Goal: Information Seeking & Learning: Learn about a topic

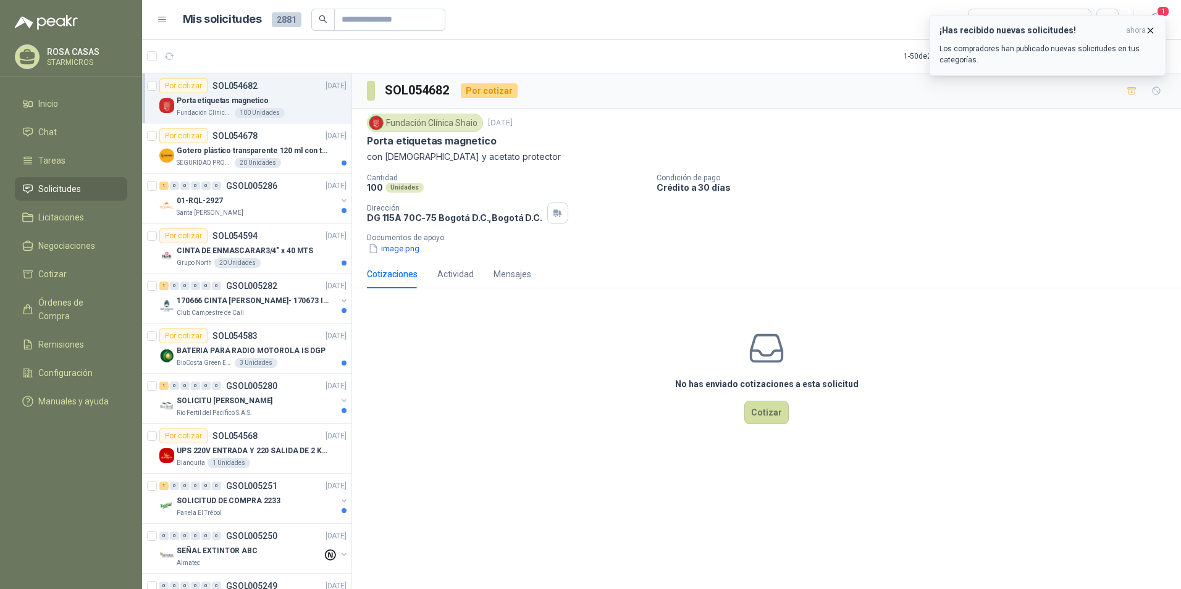
click at [1051, 46] on p "Los compradores han publicado nuevas solicitudes en tus categorías." at bounding box center [1047, 54] width 216 height 22
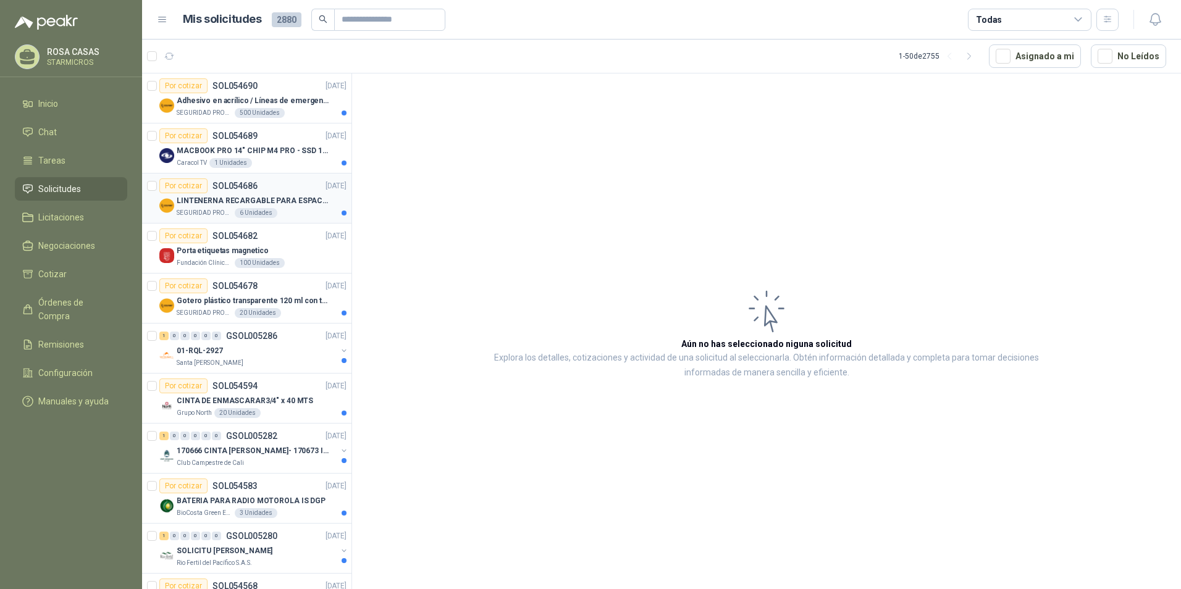
click at [284, 216] on div "SEGURIDAD PROVISER LTDA 6 Unidades" at bounding box center [262, 213] width 170 height 10
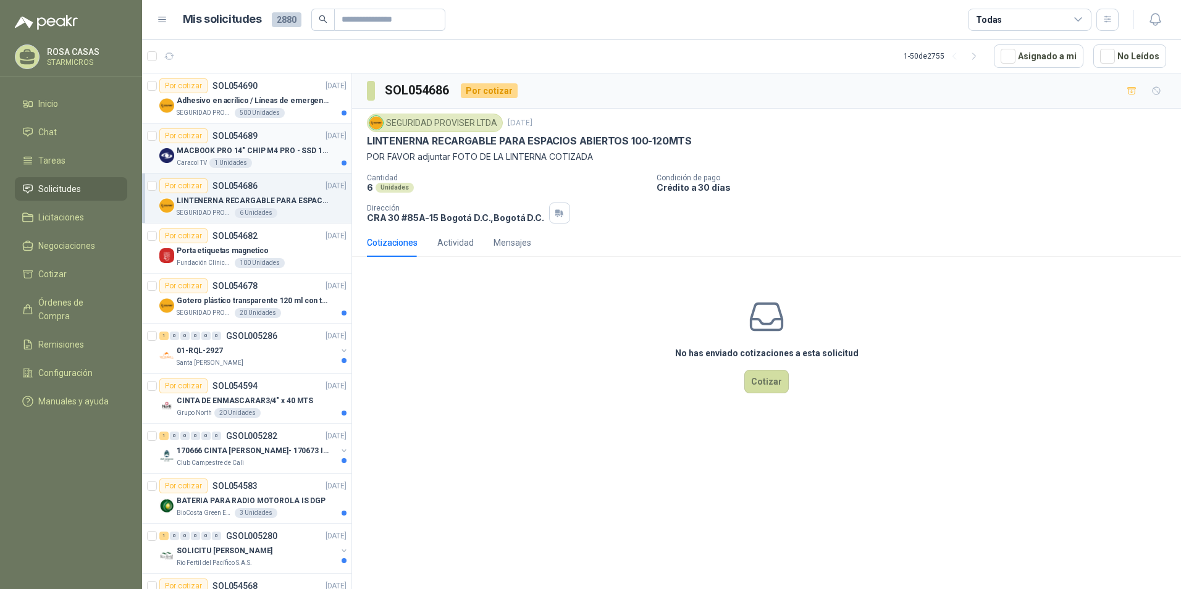
click at [253, 158] on div "MACBOOK PRO 14" CHIP M4 PRO - SSD 1TB RAM 24GB" at bounding box center [262, 150] width 170 height 15
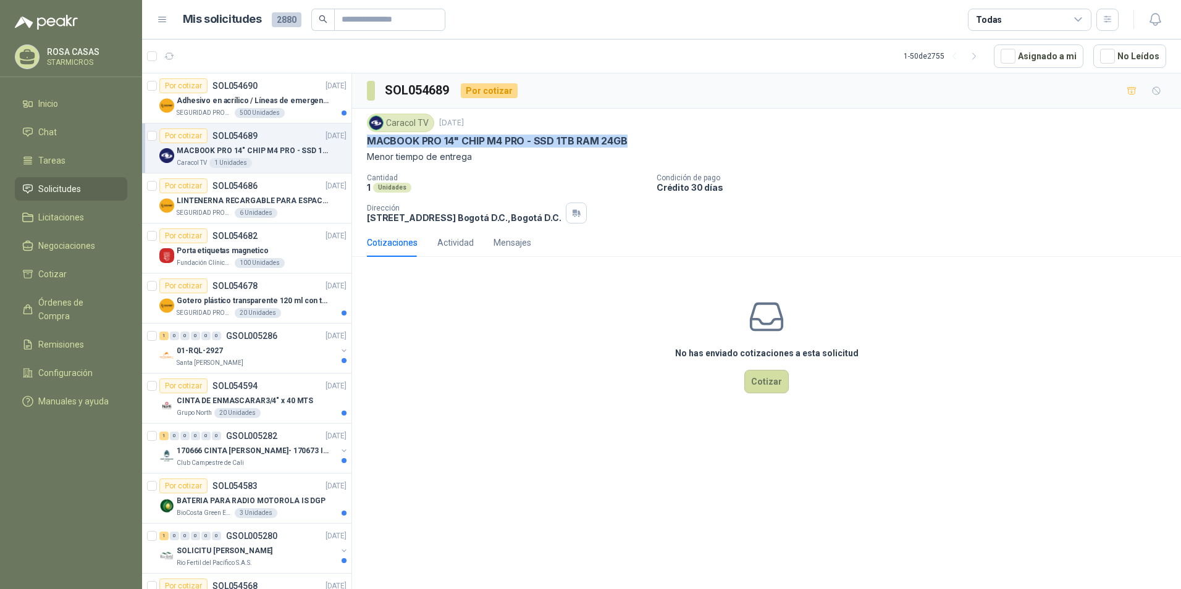
drag, startPoint x: 362, startPoint y: 137, endPoint x: 625, endPoint y: 137, distance: 263.1
click at [625, 137] on div "Caracol TV 2 sept, 2025 MACBOOK PRO 14" CHIP M4 PRO - SSD 1TB RAM 24GB Menor ti…" at bounding box center [766, 169] width 829 height 120
copy p "MACBOOK PRO 14" CHIP M4 PRO - SSD 1TB RAM 24GB"
